Goal: Information Seeking & Learning: Learn about a topic

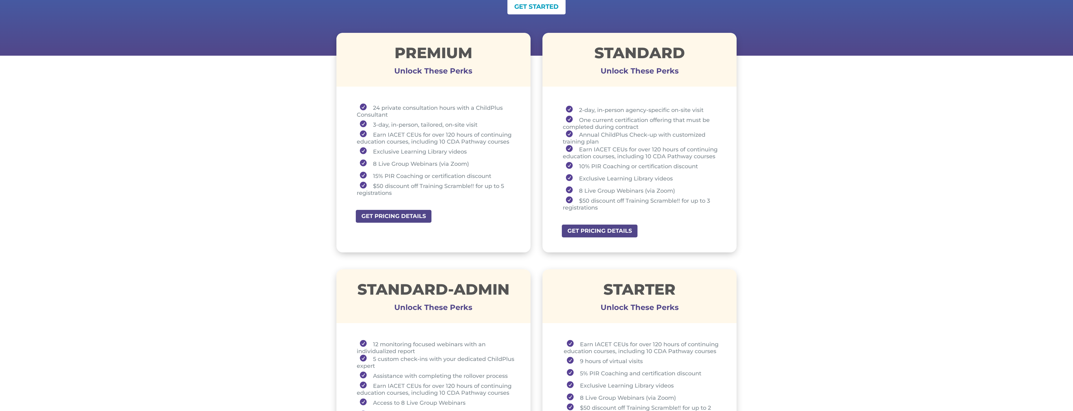
scroll to position [200, 0]
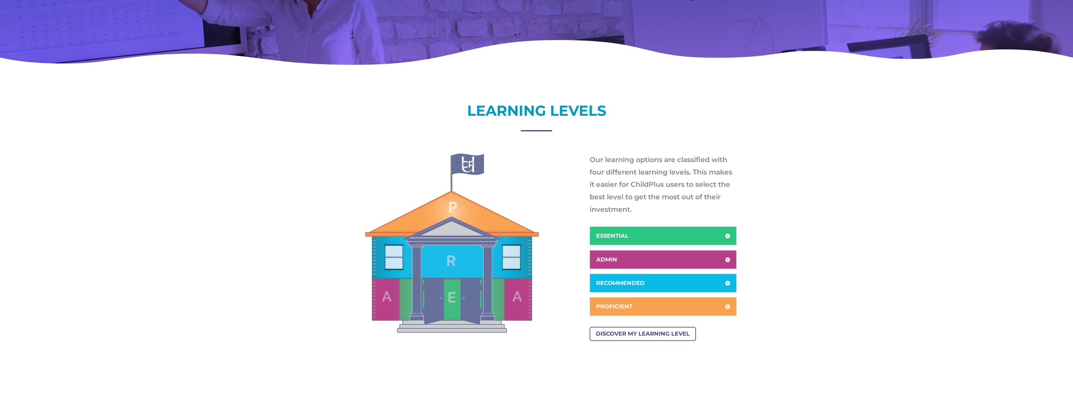
scroll to position [200, 0]
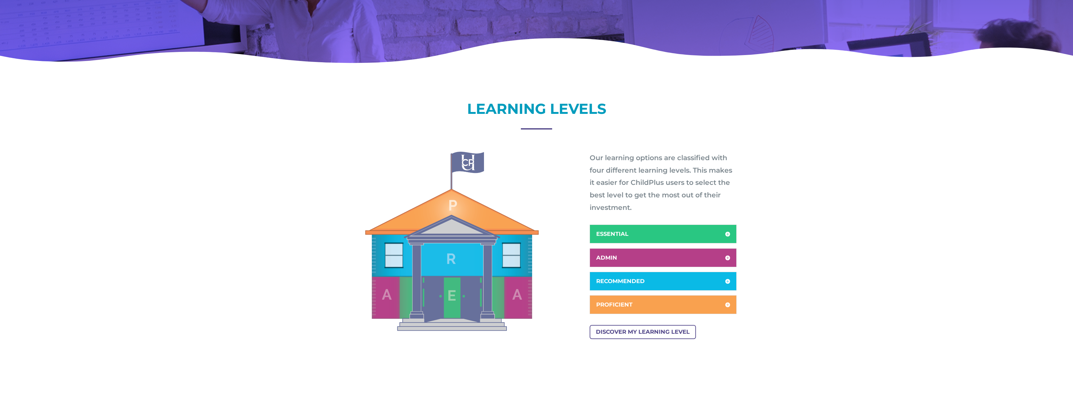
click at [678, 231] on h5 "ESSENTIAL" at bounding box center [663, 234] width 134 height 6
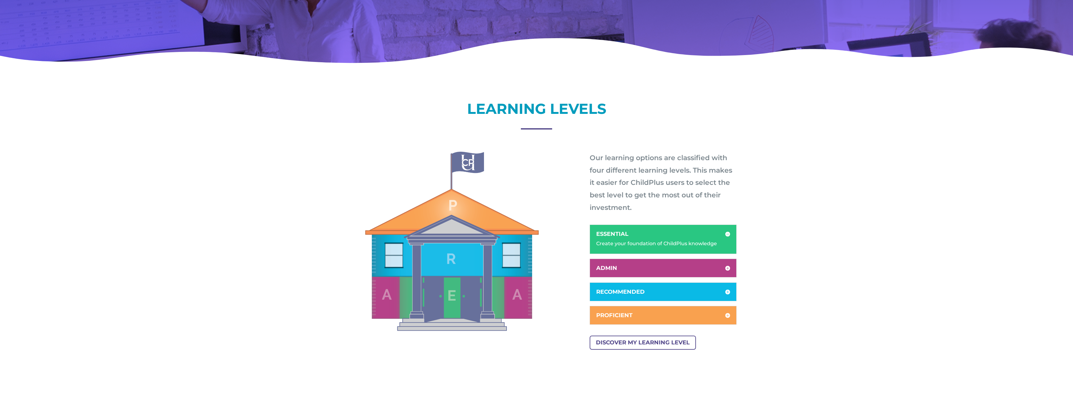
click at [678, 231] on h5 "ESSENTIAL" at bounding box center [663, 234] width 134 height 6
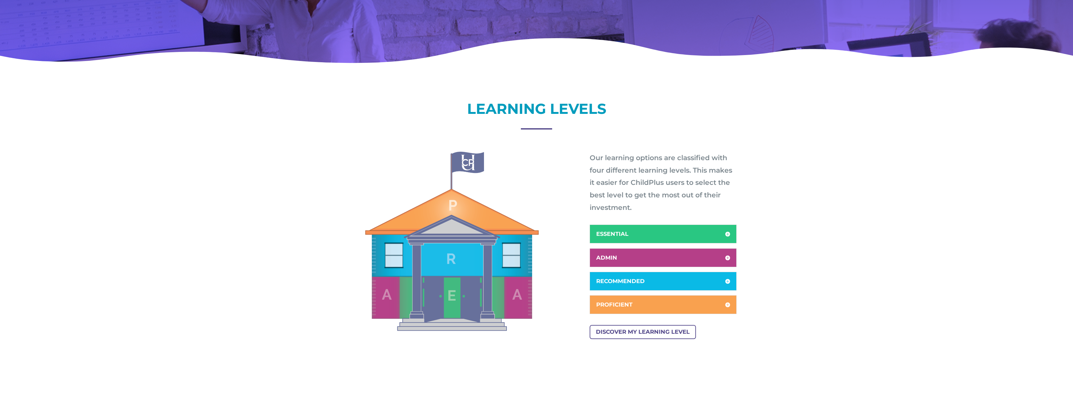
click at [678, 231] on h5 "ESSENTIAL" at bounding box center [663, 234] width 134 height 6
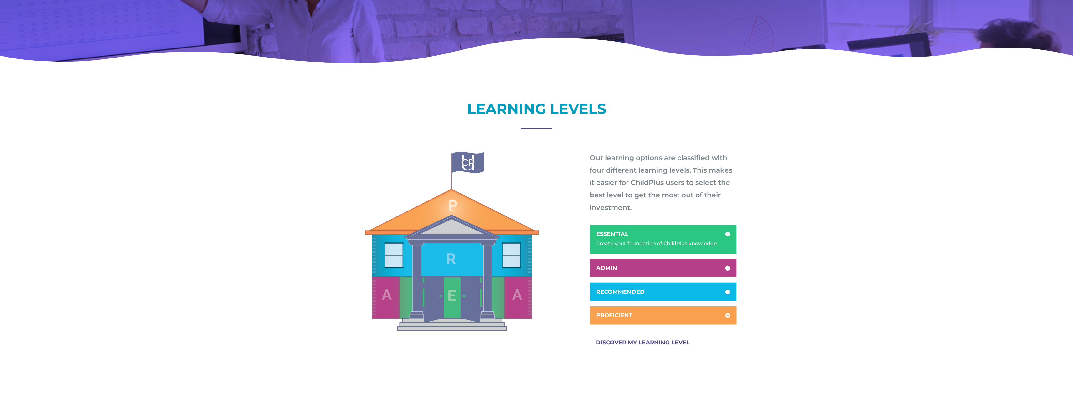
click at [667, 345] on link "DISCOVER MY LEARNING LEVEL" at bounding box center [643, 342] width 106 height 14
click at [637, 290] on h5 "RECOMMENDED" at bounding box center [663, 292] width 134 height 6
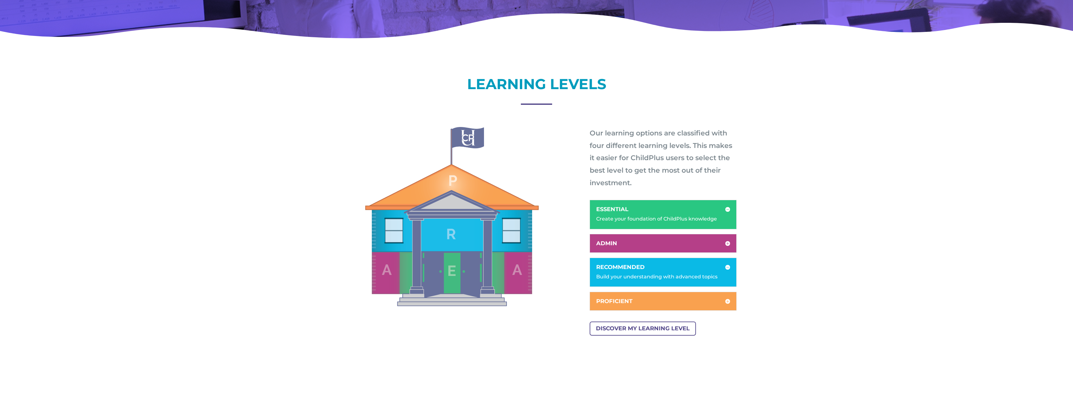
scroll to position [225, 0]
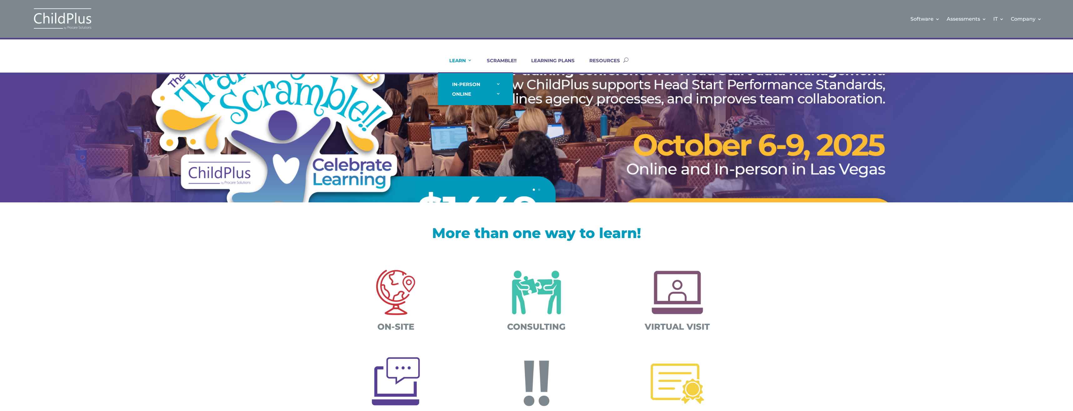
click at [466, 61] on link "LEARN" at bounding box center [456, 65] width 31 height 15
